Goal: Task Accomplishment & Management: Manage account settings

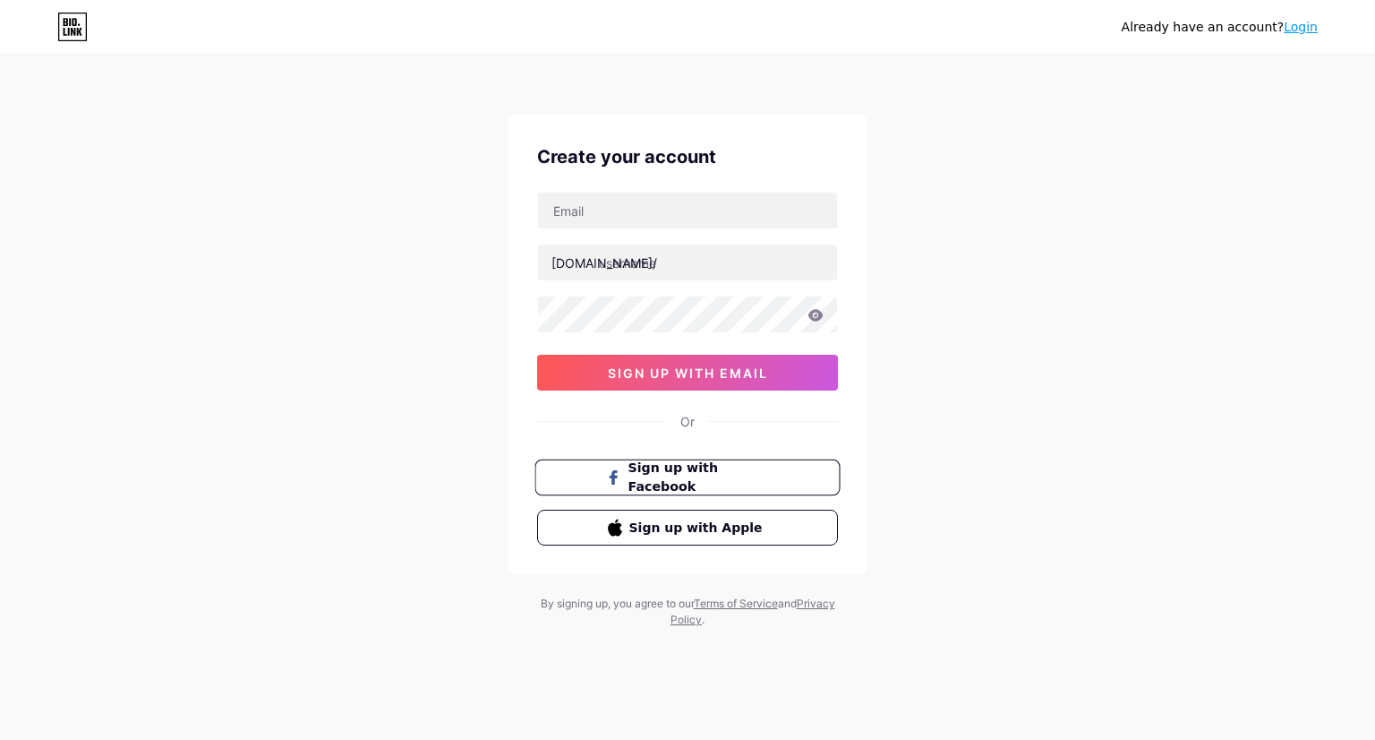
click at [707, 479] on span "Sign up with Facebook" at bounding box center [699, 477] width 141 height 39
click at [709, 469] on span "Sign up with Facebook" at bounding box center [699, 477] width 141 height 39
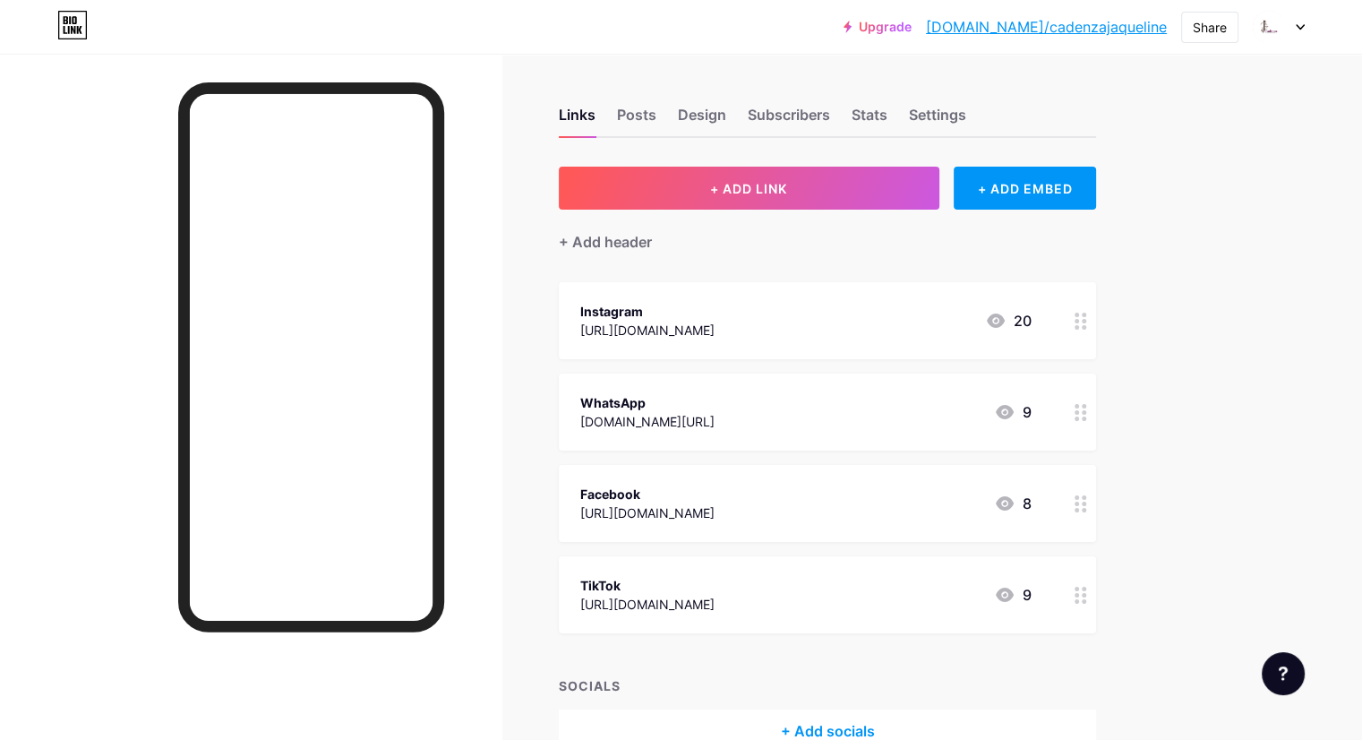
click at [715, 595] on div "[URL][DOMAIN_NAME]" at bounding box center [647, 604] width 134 height 19
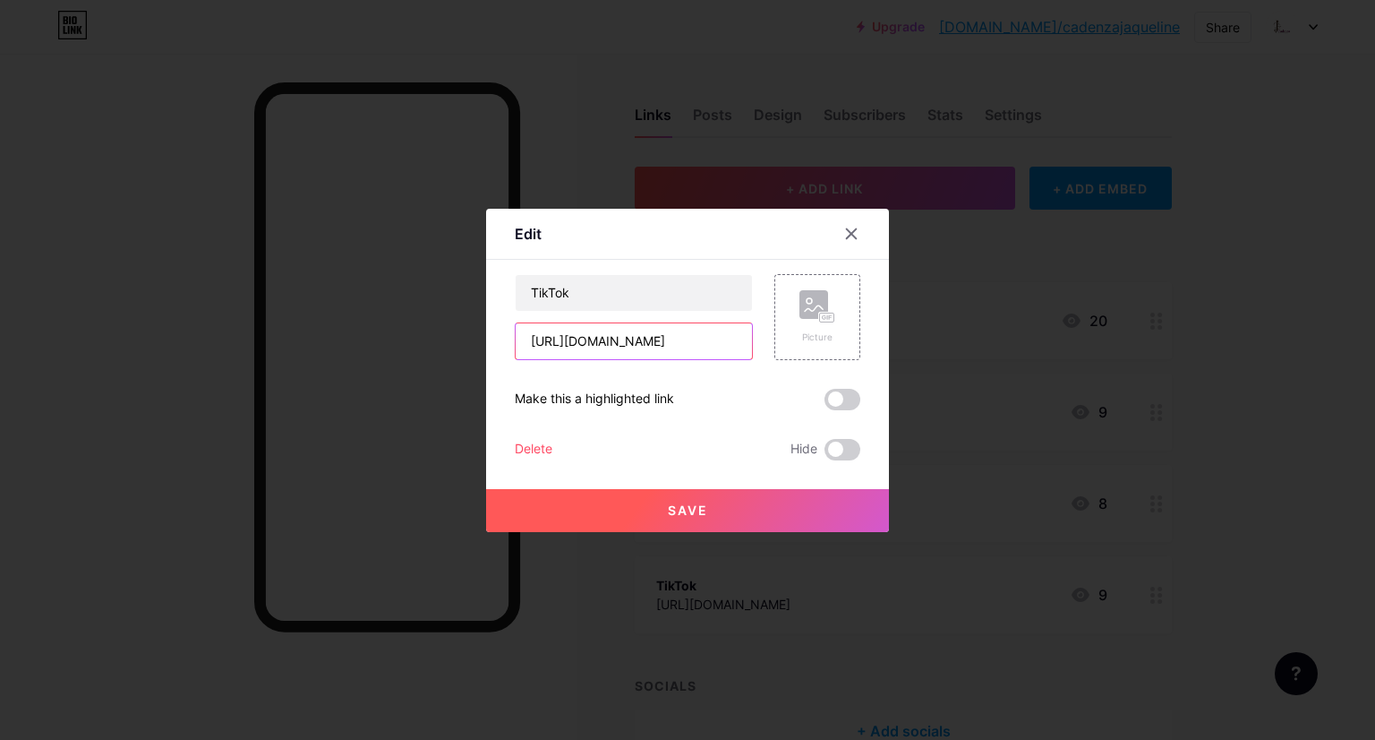
click at [711, 343] on input "https://www.tiktok.com/@cadenzajaqueline?_t=ZS-8u2CNkhWl2g&_r=1" at bounding box center [634, 341] width 236 height 36
paste input "https://www.tiktok.com/@cadenza.jb?is_from_webapp=1&sender_device=pc"
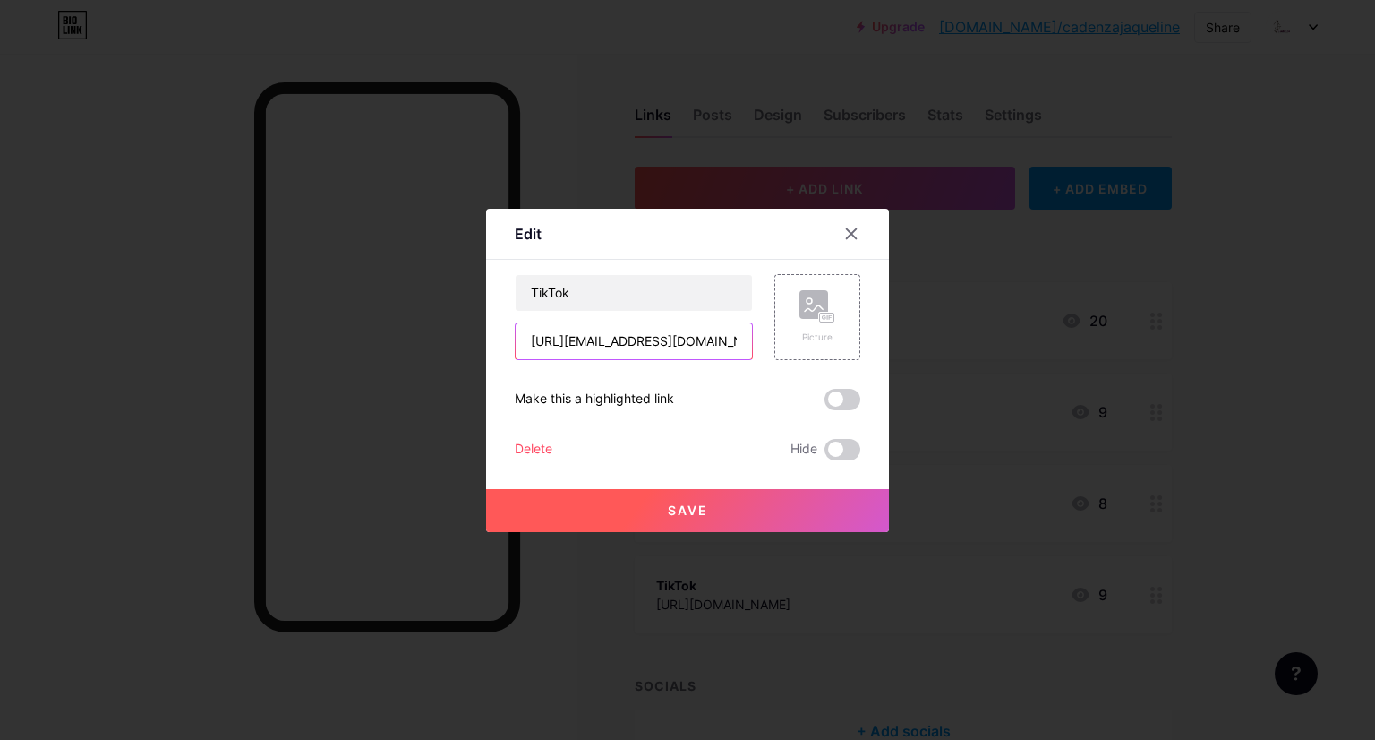
scroll to position [0, 244]
type input "https://www.tiktok.com/@cadenza.jb?is_from_webapp=1&sender_device=pc"
click at [702, 492] on button "Save" at bounding box center [687, 510] width 403 height 43
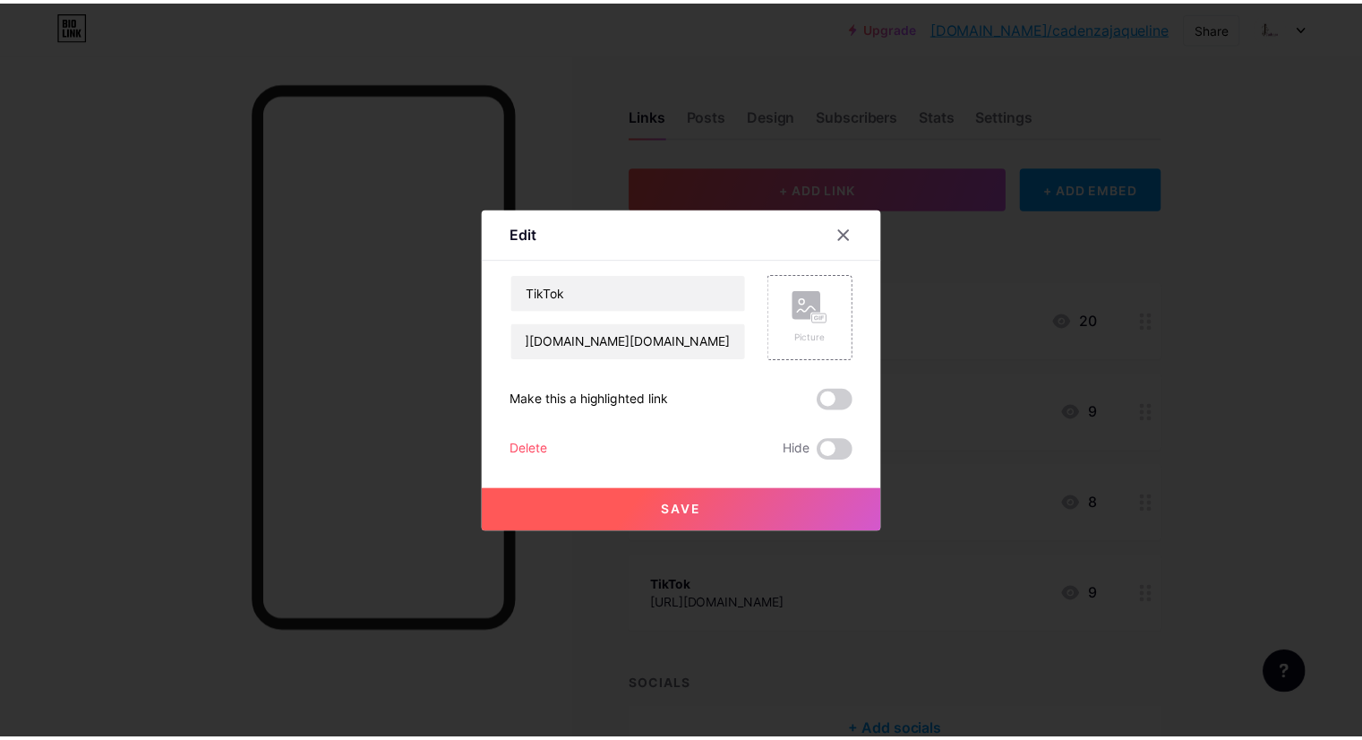
scroll to position [0, 0]
